Goal: Learn about a topic

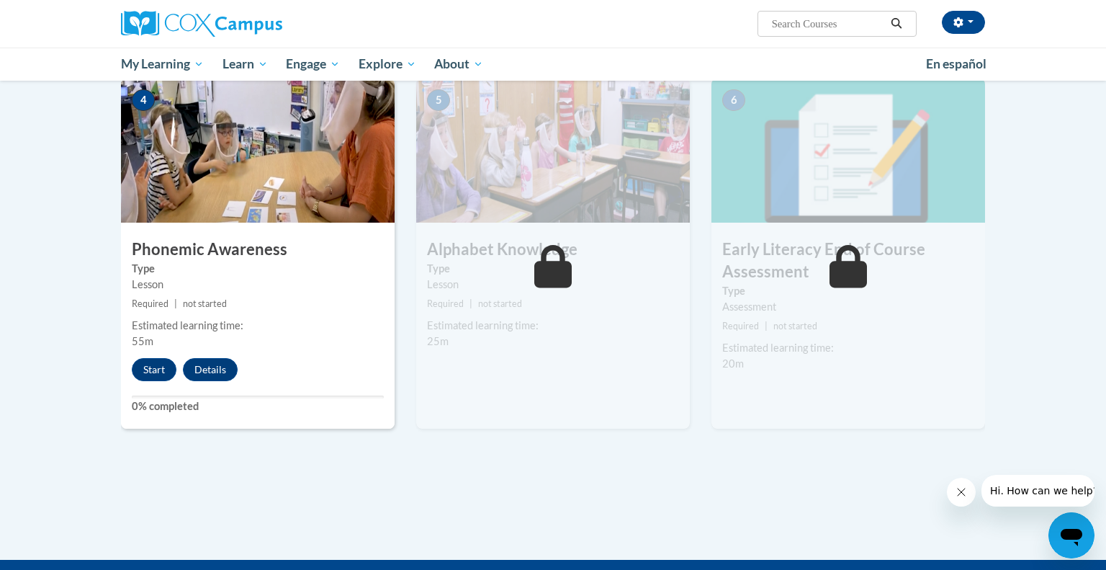
scroll to position [722, 0]
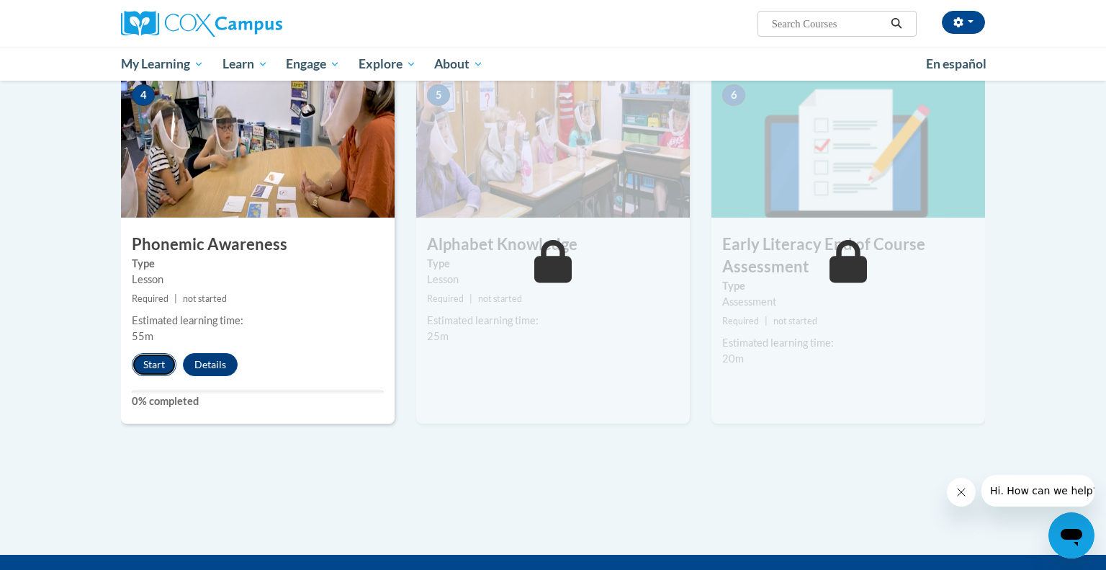
click at [153, 371] on button "Start" at bounding box center [154, 364] width 45 height 23
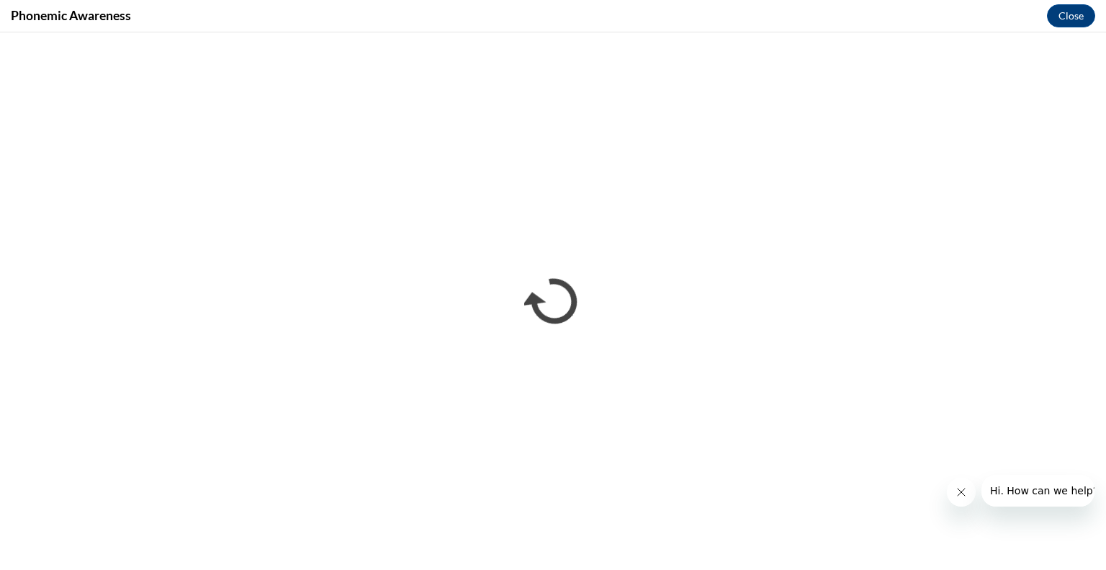
scroll to position [0, 0]
